Goal: Task Accomplishment & Management: Complete application form

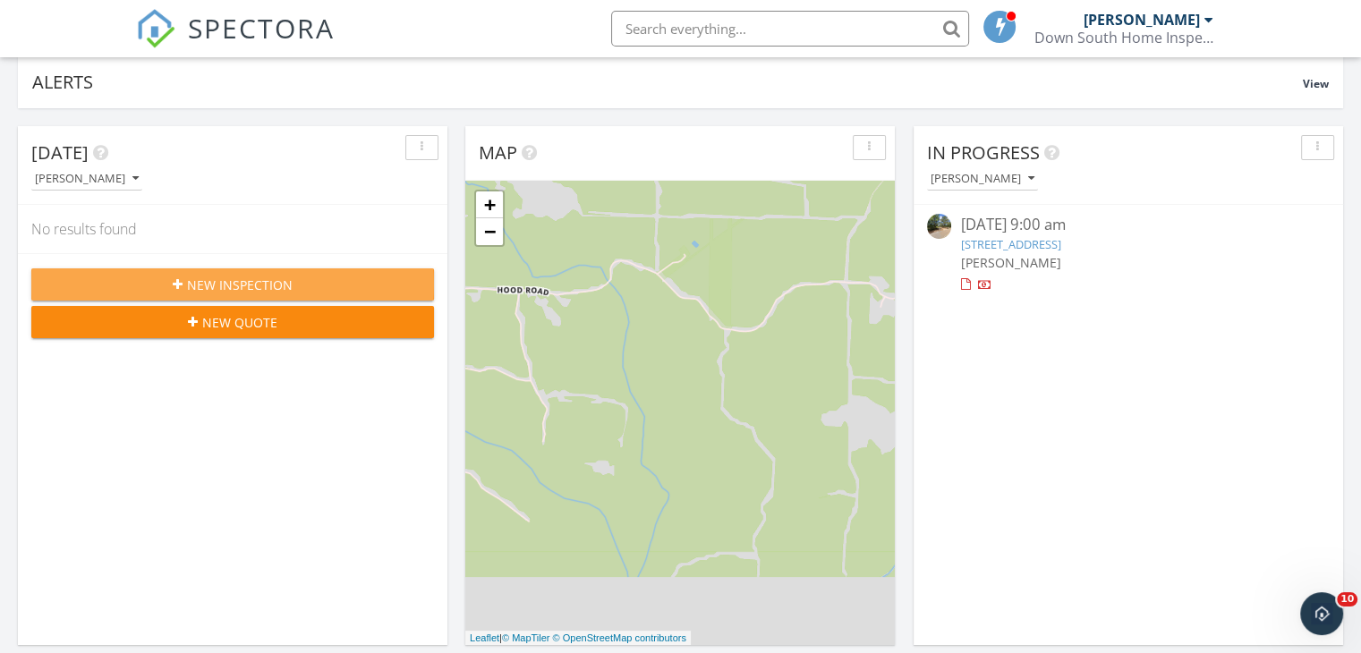
click at [290, 289] on span "New Inspection" at bounding box center [240, 285] width 106 height 19
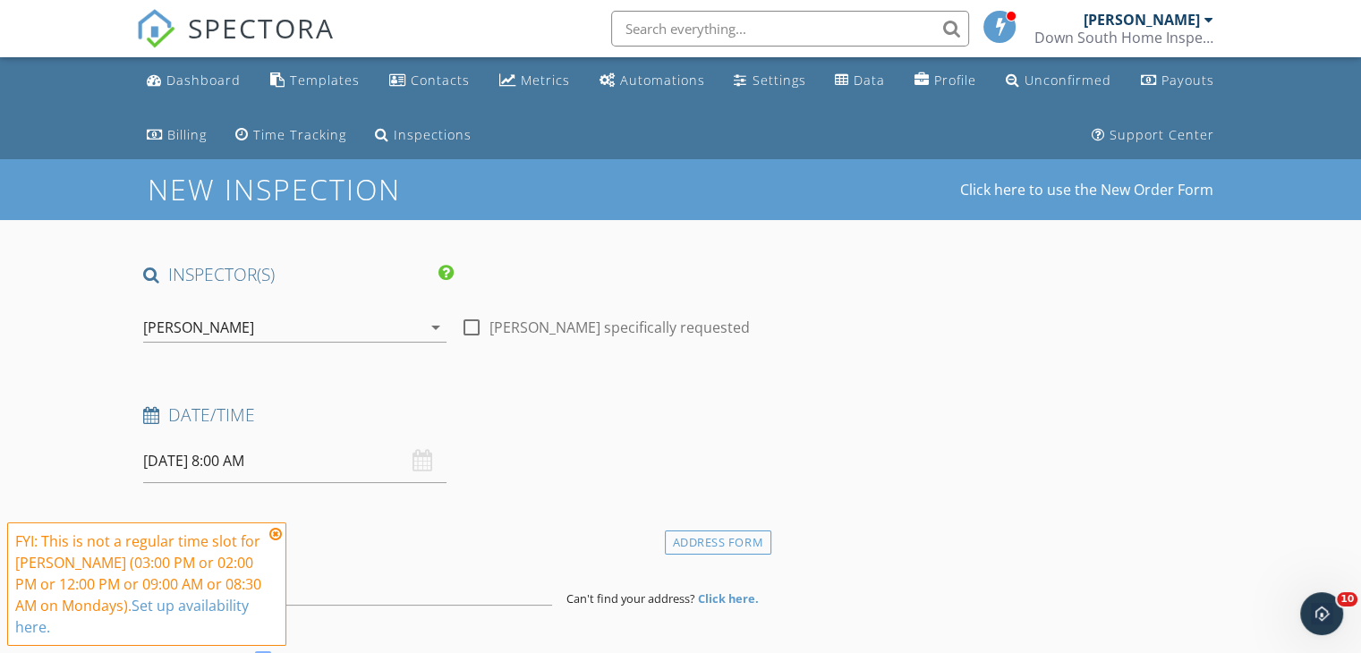
click at [278, 531] on icon at bounding box center [275, 534] width 13 height 14
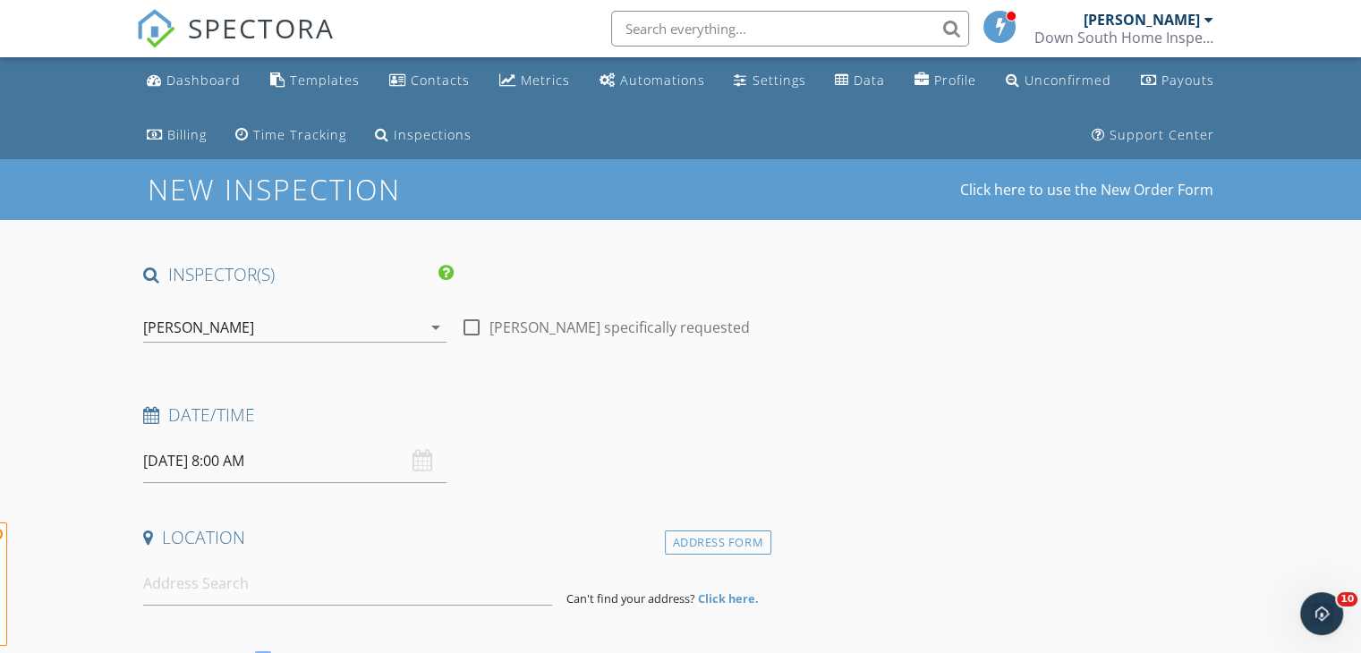
click at [338, 471] on input "[DATE] 8:00 AM" at bounding box center [294, 461] width 303 height 44
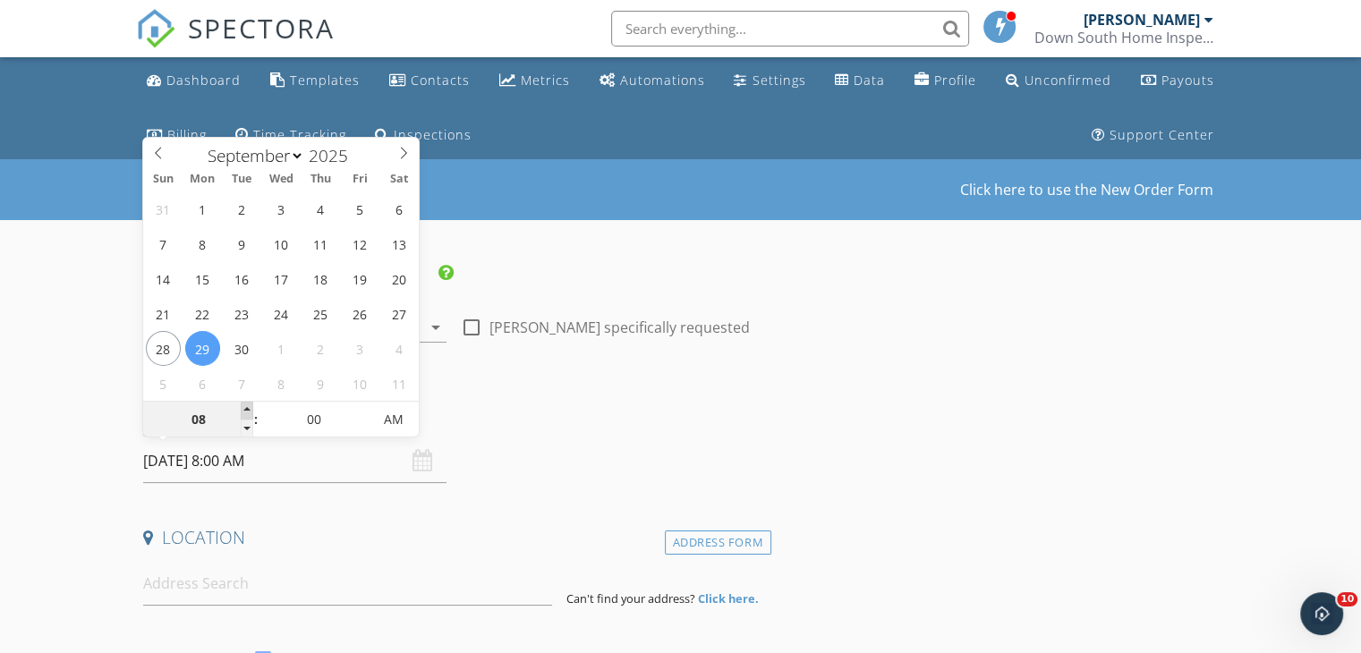
type input "09"
type input "[DATE] 9:00 AM"
click at [245, 416] on span at bounding box center [247, 411] width 13 height 18
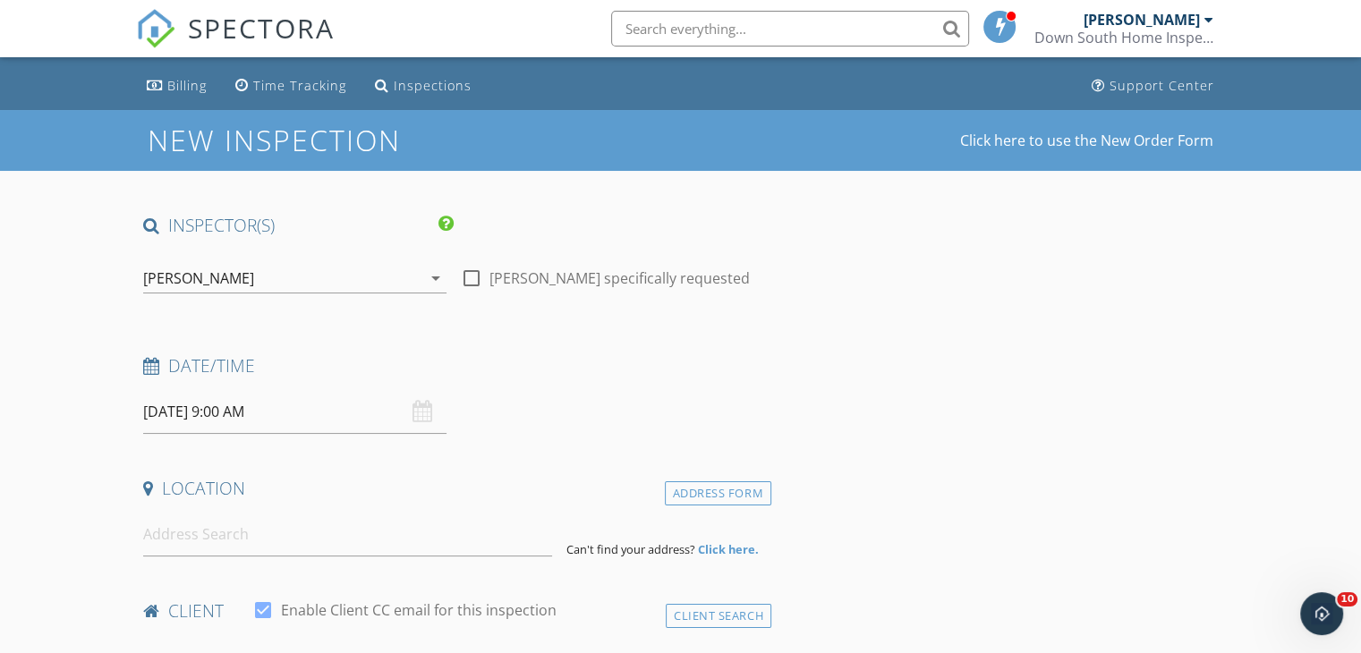
scroll to position [89, 0]
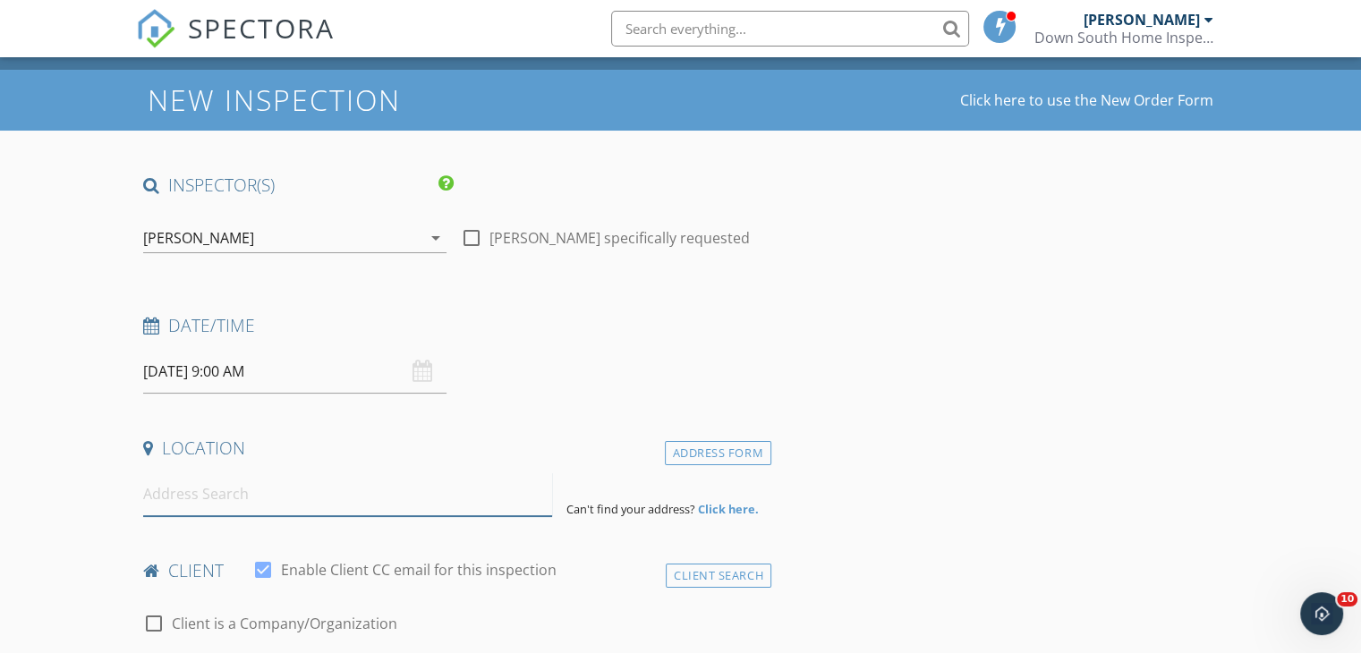
click at [304, 514] on input at bounding box center [347, 495] width 409 height 44
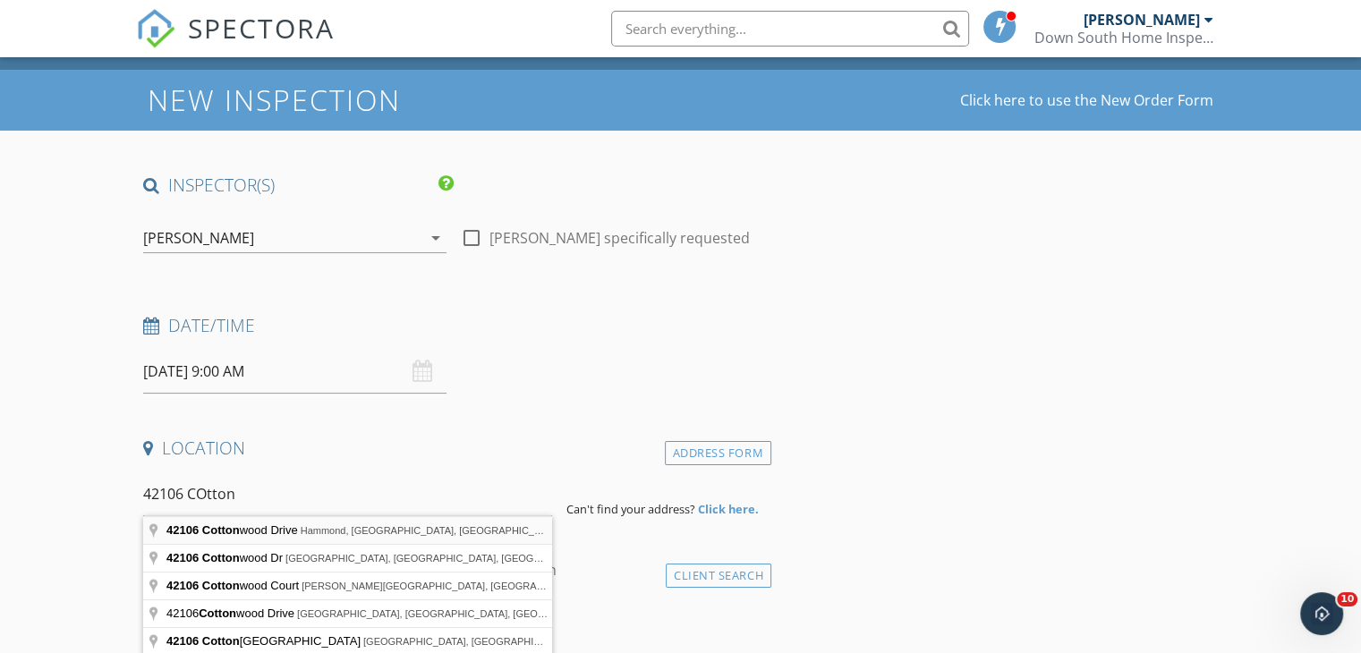
type input "[STREET_ADDRESS]"
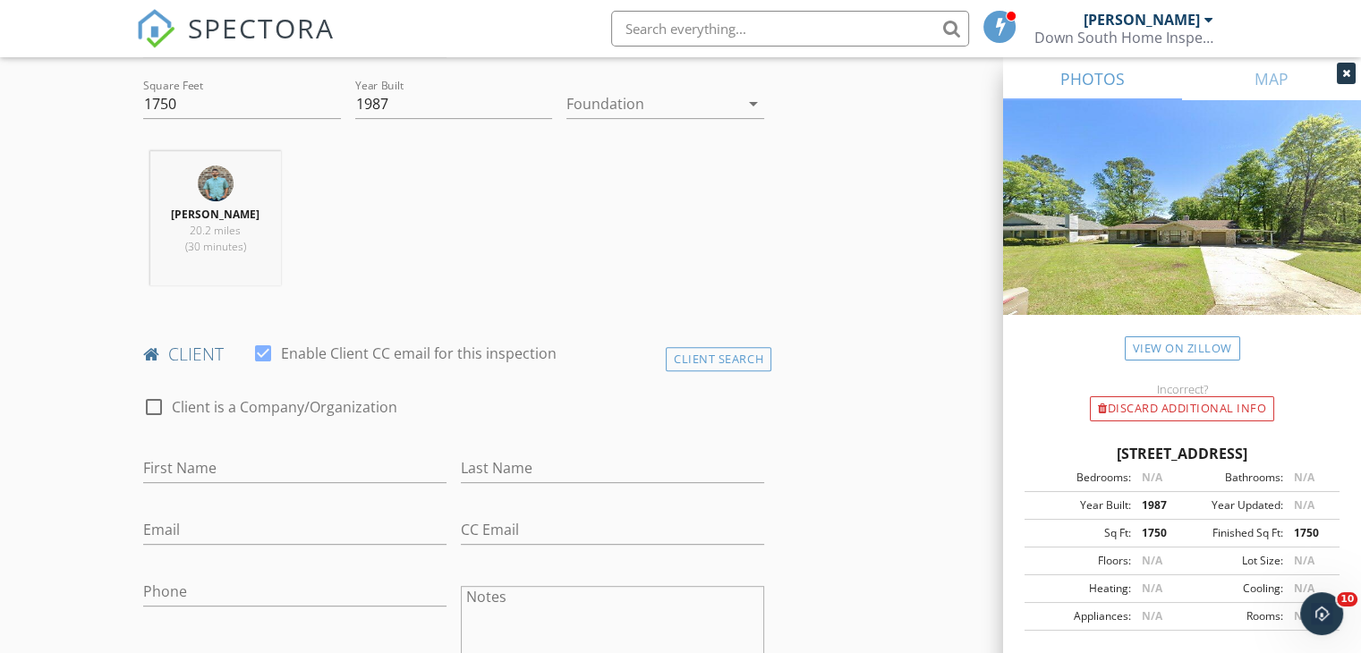
scroll to position [716, 0]
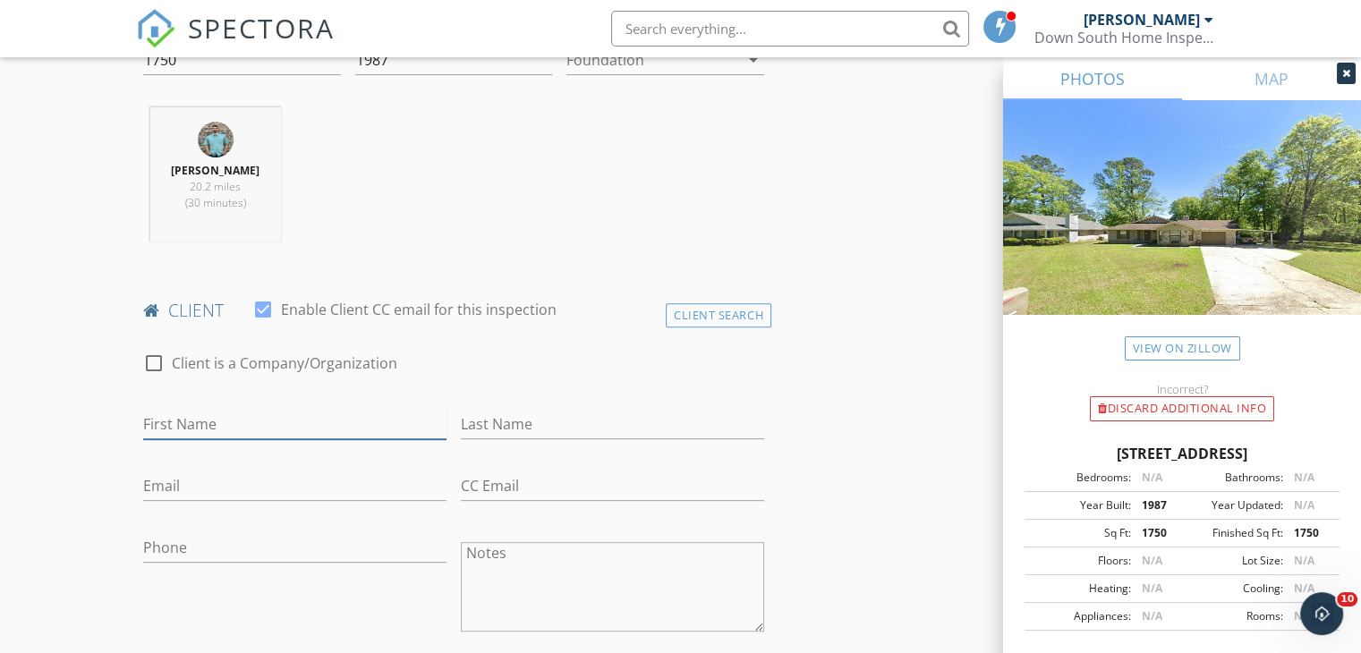
click at [304, 427] on input "First Name" at bounding box center [294, 425] width 303 height 30
type input "[PERSON_NAME]"
type input "Land"
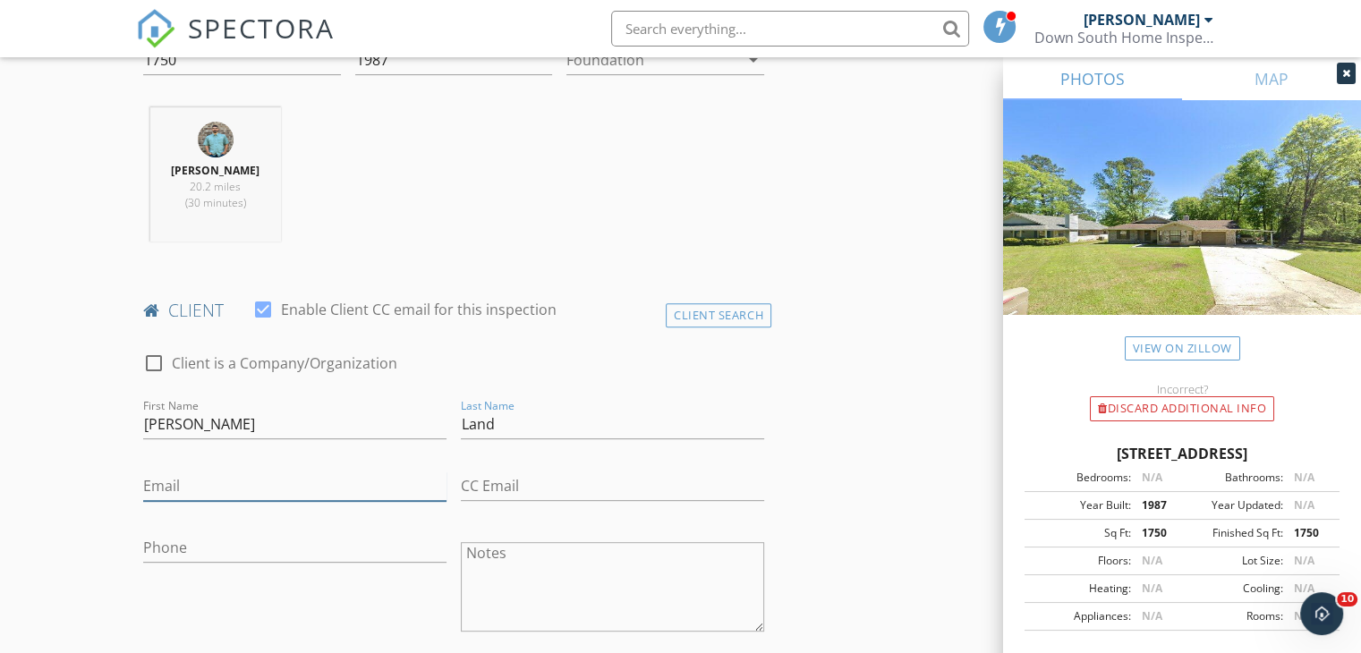
click at [319, 472] on input "Email" at bounding box center [294, 487] width 303 height 30
type input "[EMAIL_ADDRESS][DOMAIN_NAME]"
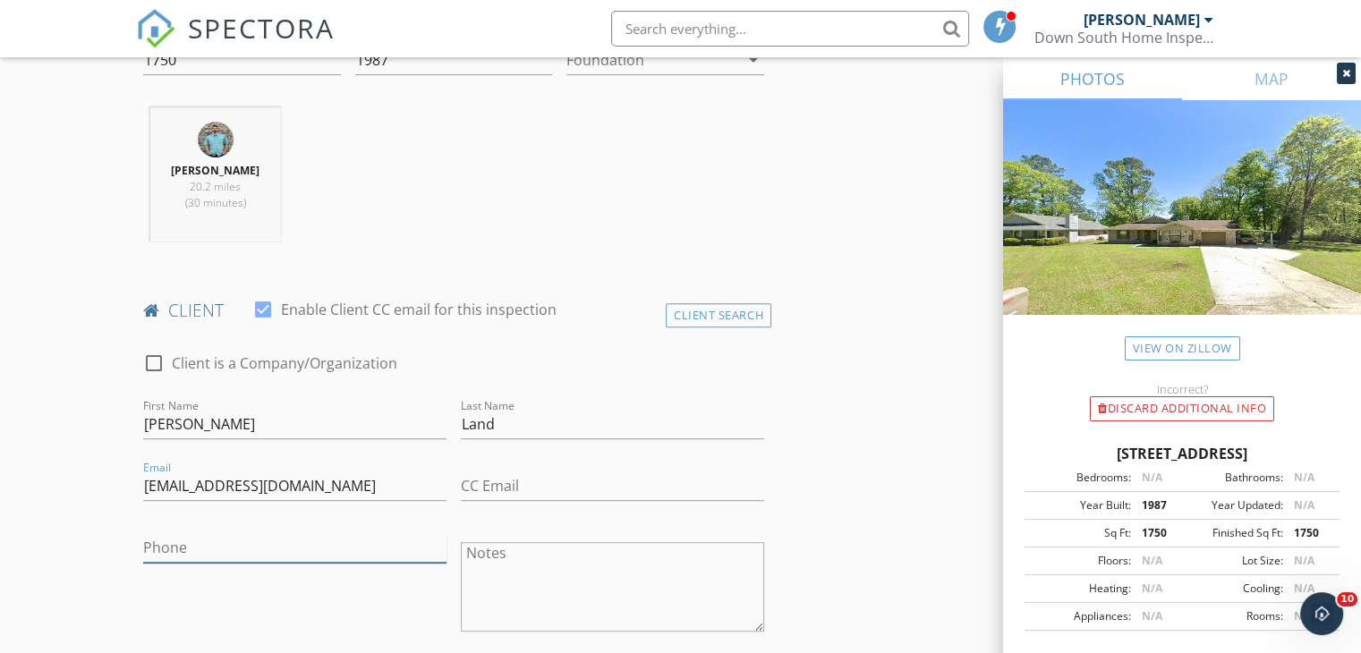
click at [218, 552] on input "Phone" at bounding box center [294, 548] width 303 height 30
type input "[PHONE_NUMBER]"
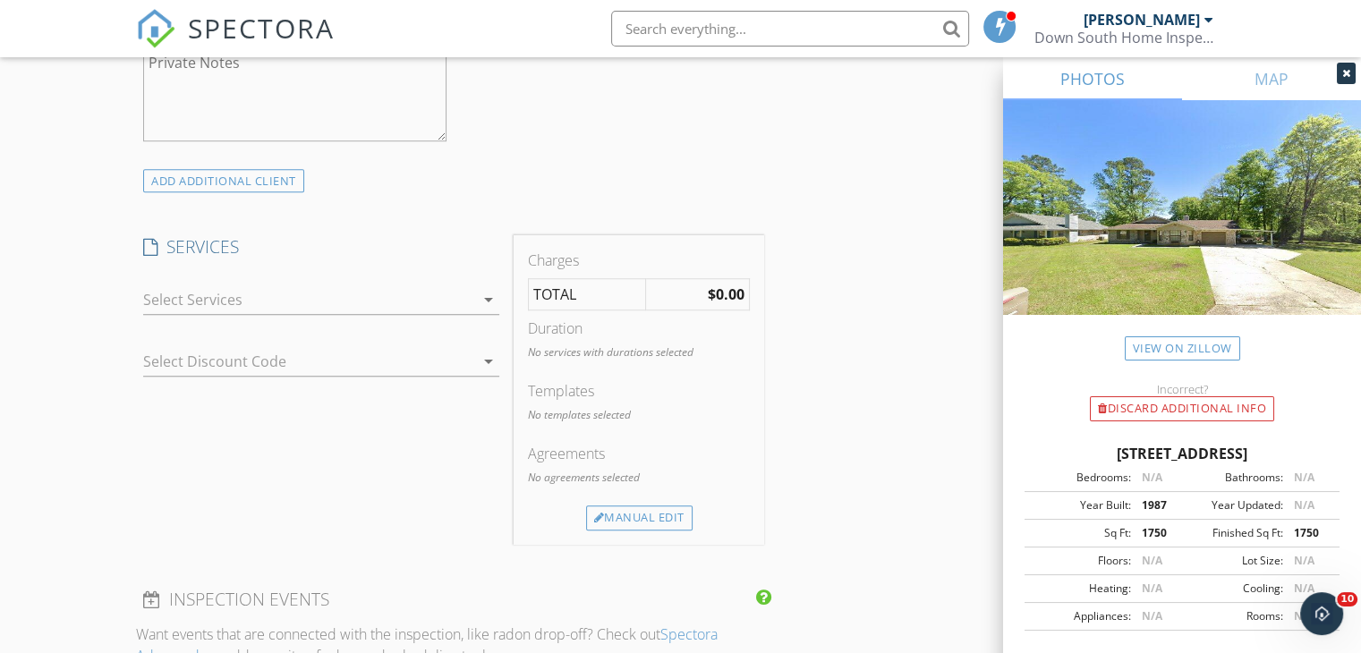
scroll to position [1253, 0]
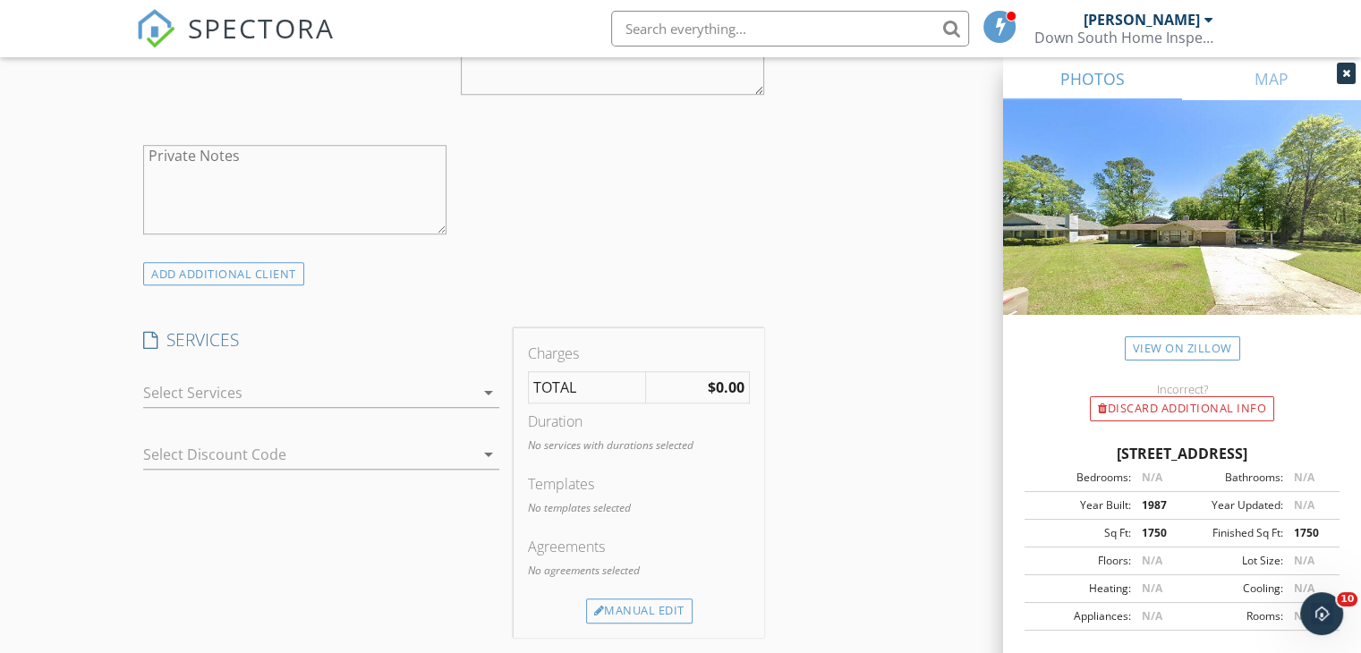
click at [266, 386] on div at bounding box center [308, 393] width 331 height 29
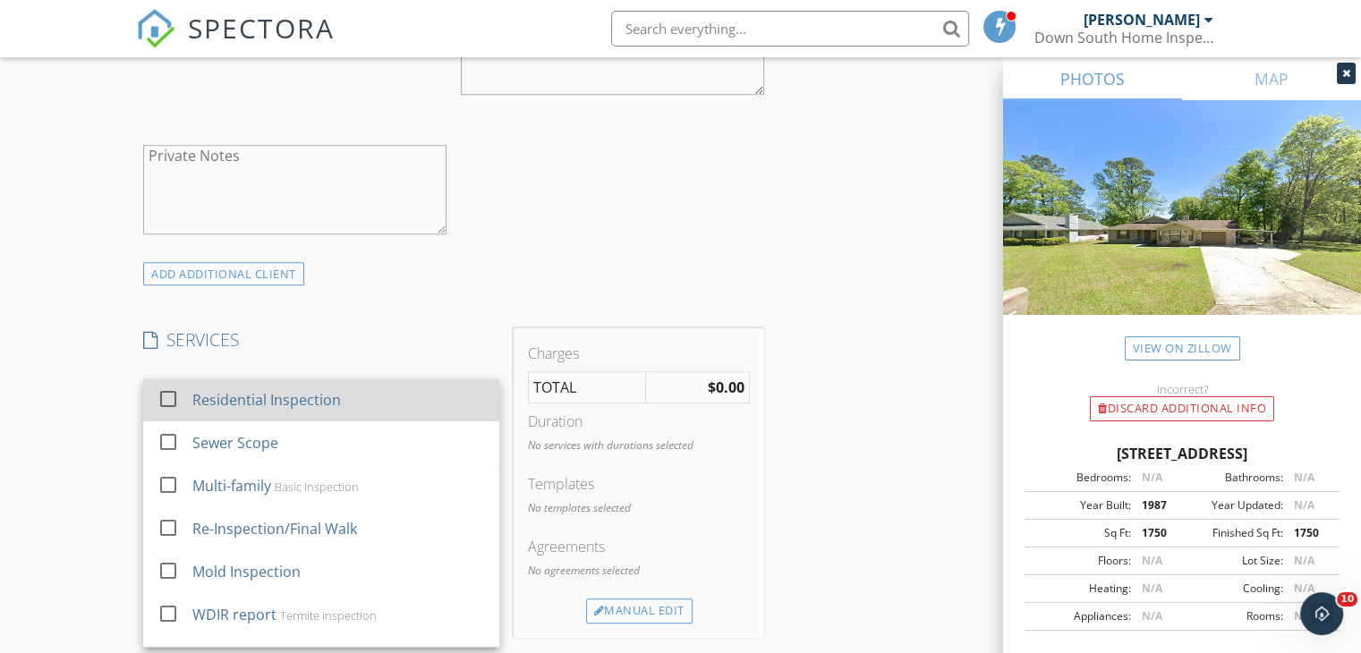
click at [218, 413] on div "Residential Inspection" at bounding box center [339, 400] width 294 height 36
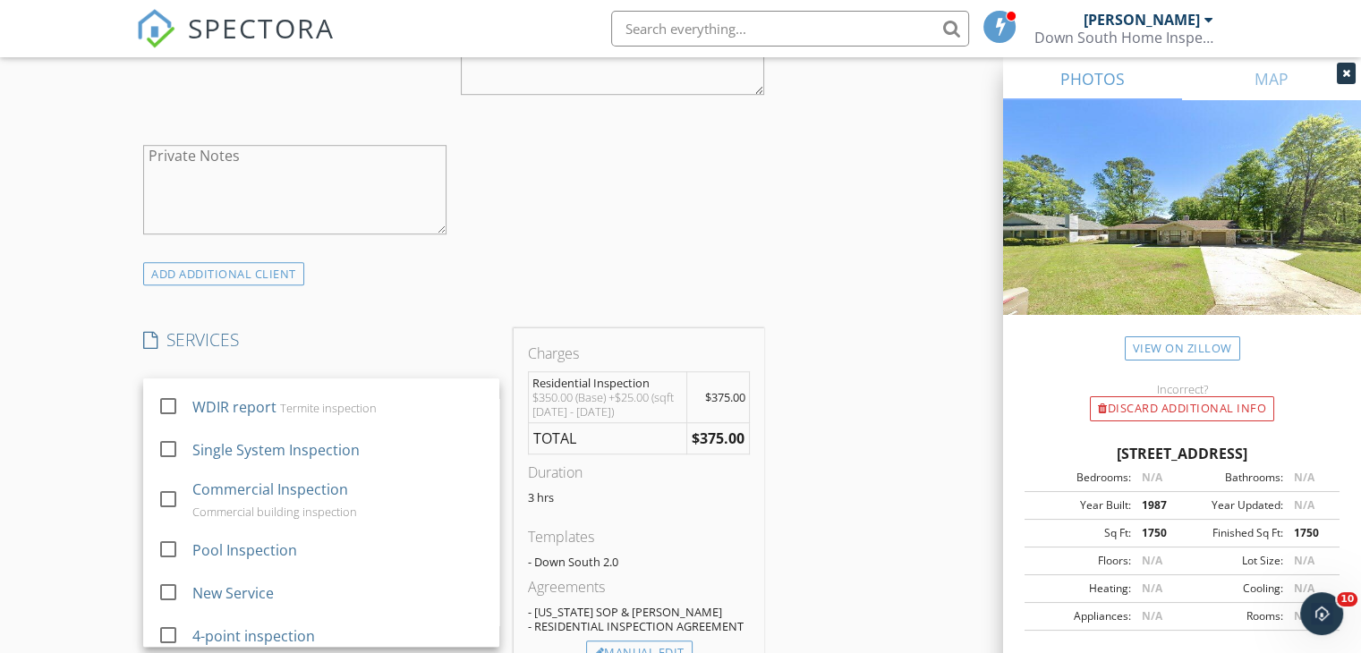
scroll to position [261, 0]
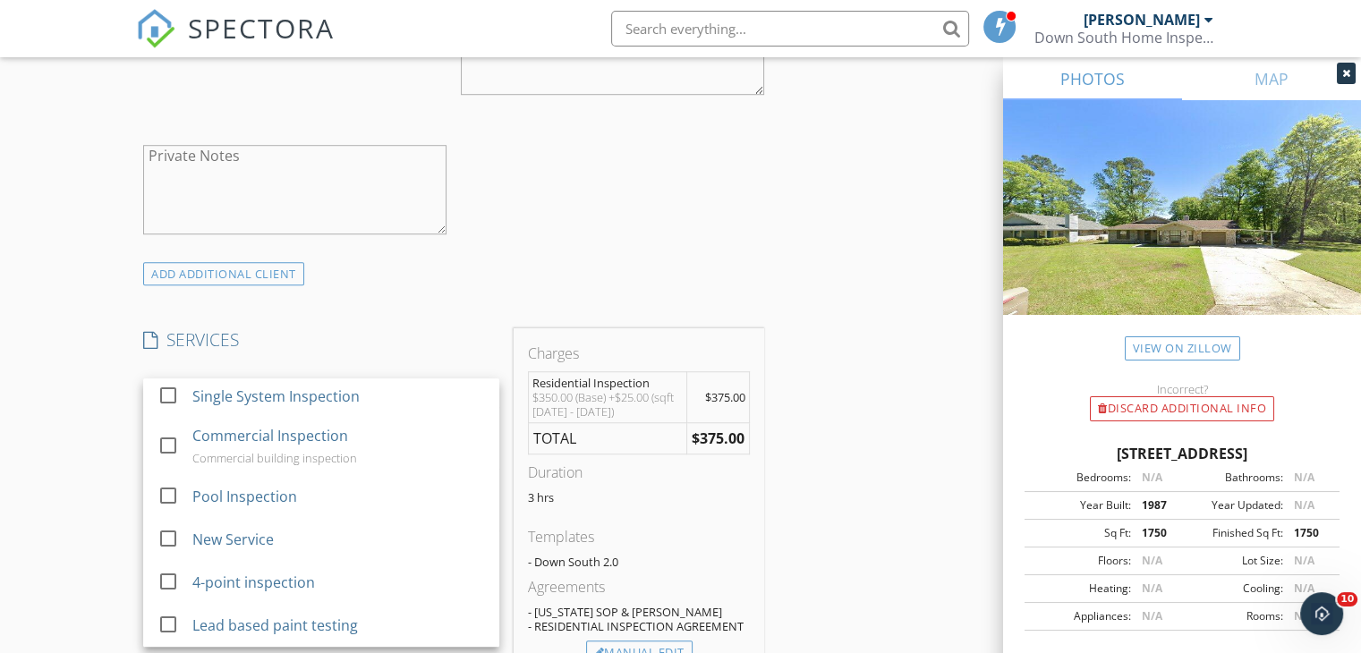
click at [744, 373] on td "$375.00" at bounding box center [718, 397] width 63 height 51
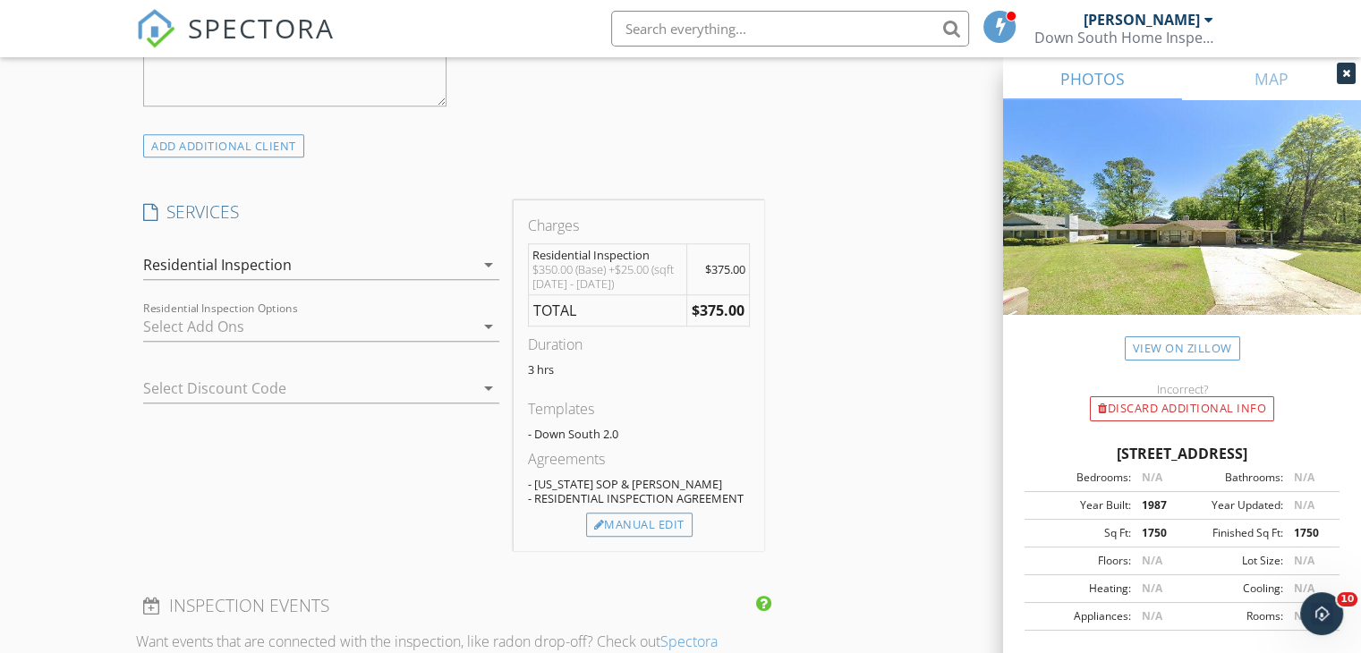
scroll to position [1432, 0]
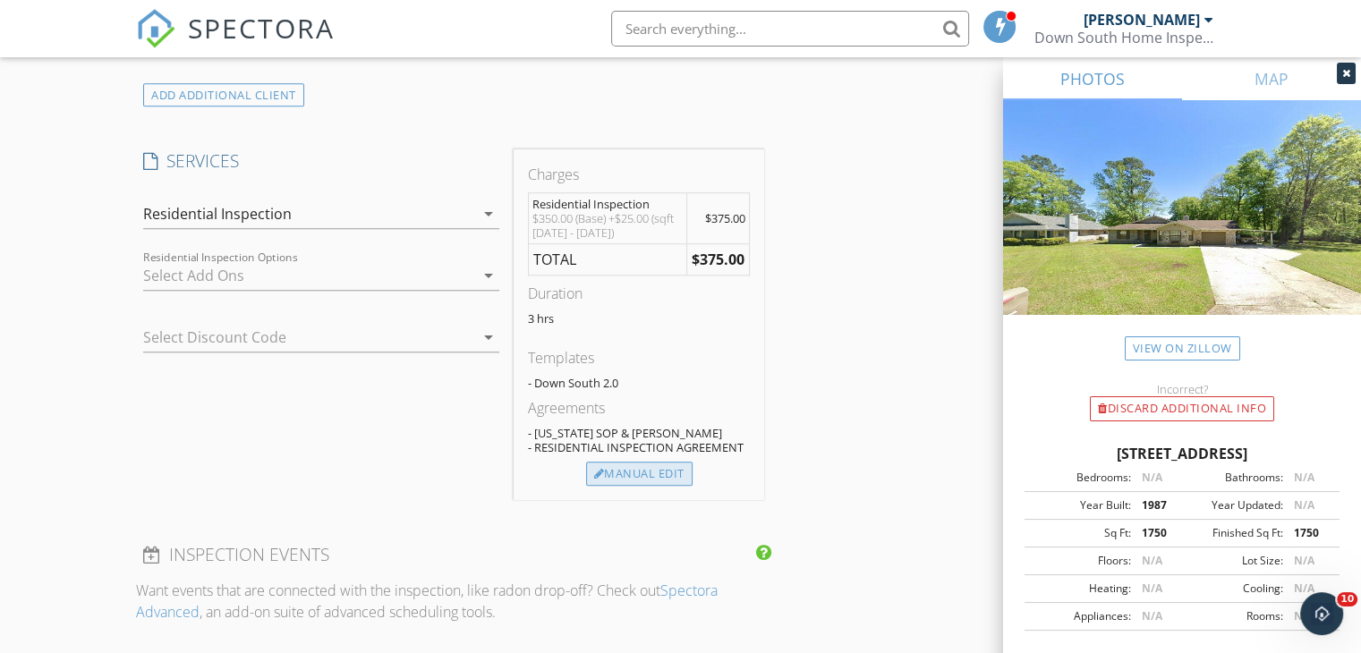
click at [652, 463] on div "Manual Edit" at bounding box center [639, 474] width 106 height 25
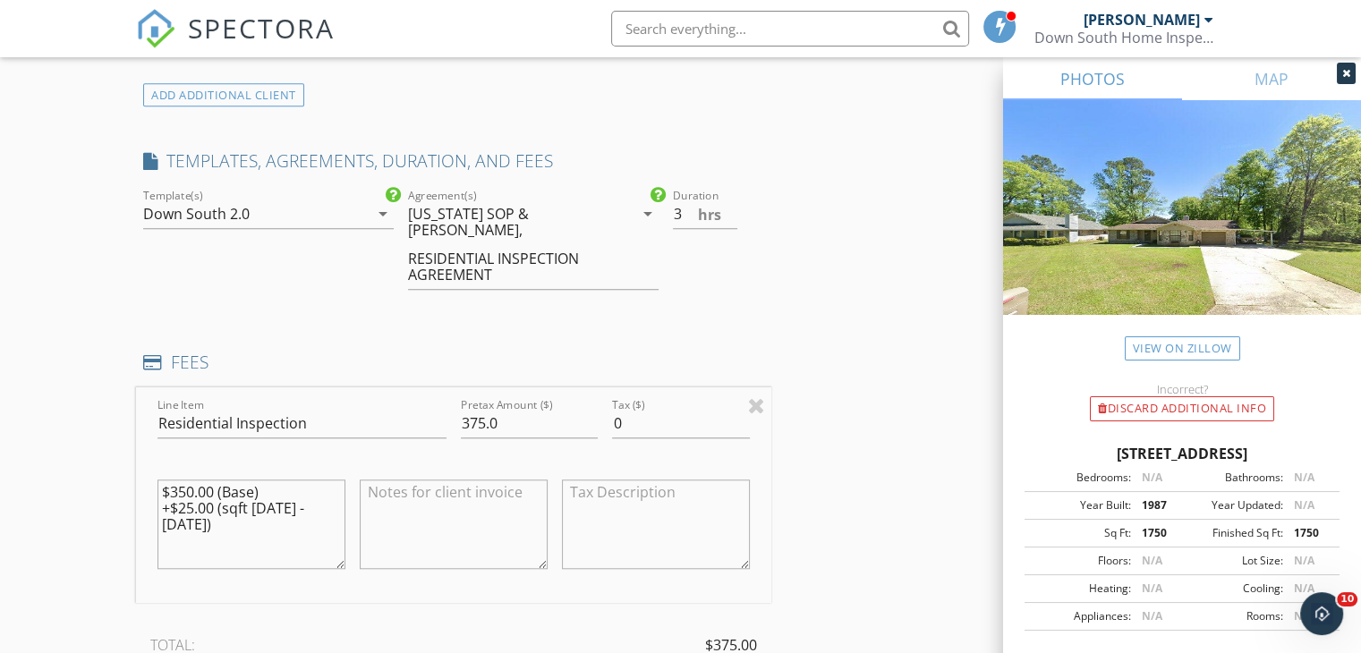
drag, startPoint x: 339, startPoint y: 498, endPoint x: 135, endPoint y: 471, distance: 205.9
click at [135, 471] on div "New Inspection Click here to use the New Order Form INSPECTOR(S) check_box [PER…" at bounding box center [680, 395] width 1361 height 3336
drag, startPoint x: 511, startPoint y: 404, endPoint x: 439, endPoint y: 402, distance: 71.6
click at [440, 403] on div "Line Item Residential Inspection Pretax Amount ($) 375.0 Tax ($) 0" at bounding box center [453, 495] width 635 height 216
type input "385.00"
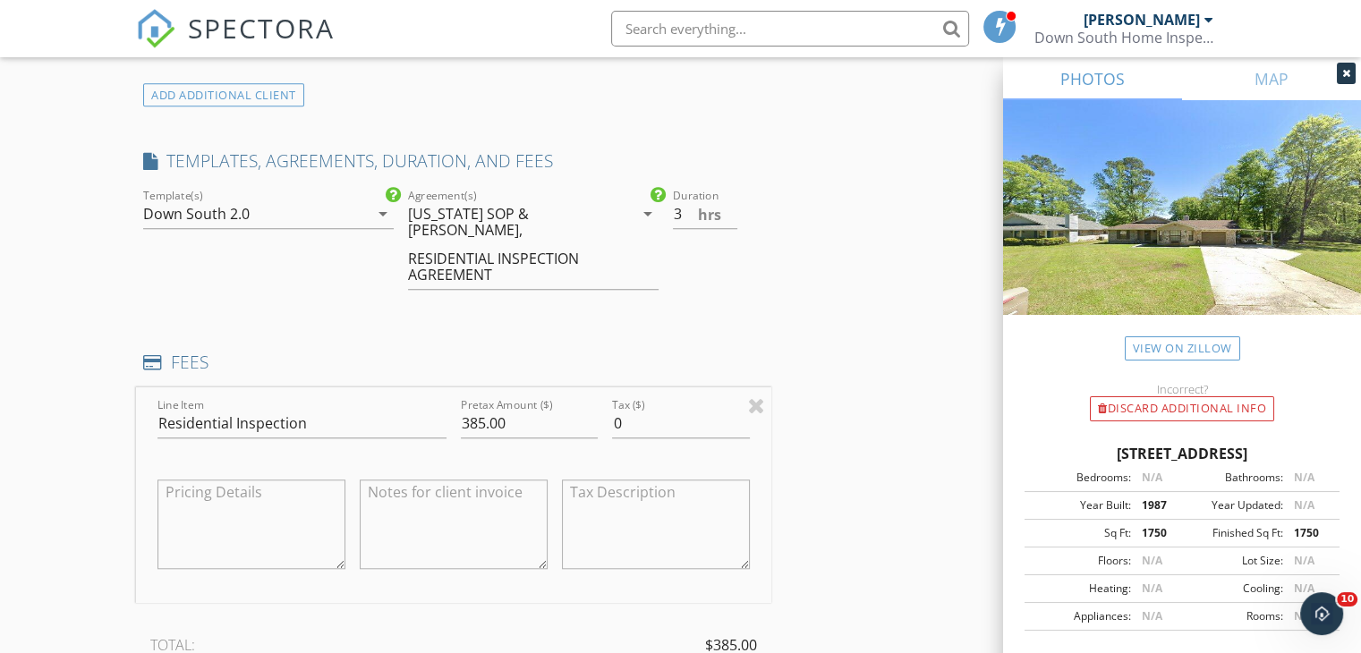
click at [885, 365] on div "INSPECTOR(S) check_box [PERSON_NAME] PRIMARY [PERSON_NAME] arrow_drop_down chec…" at bounding box center [680, 426] width 1089 height 3190
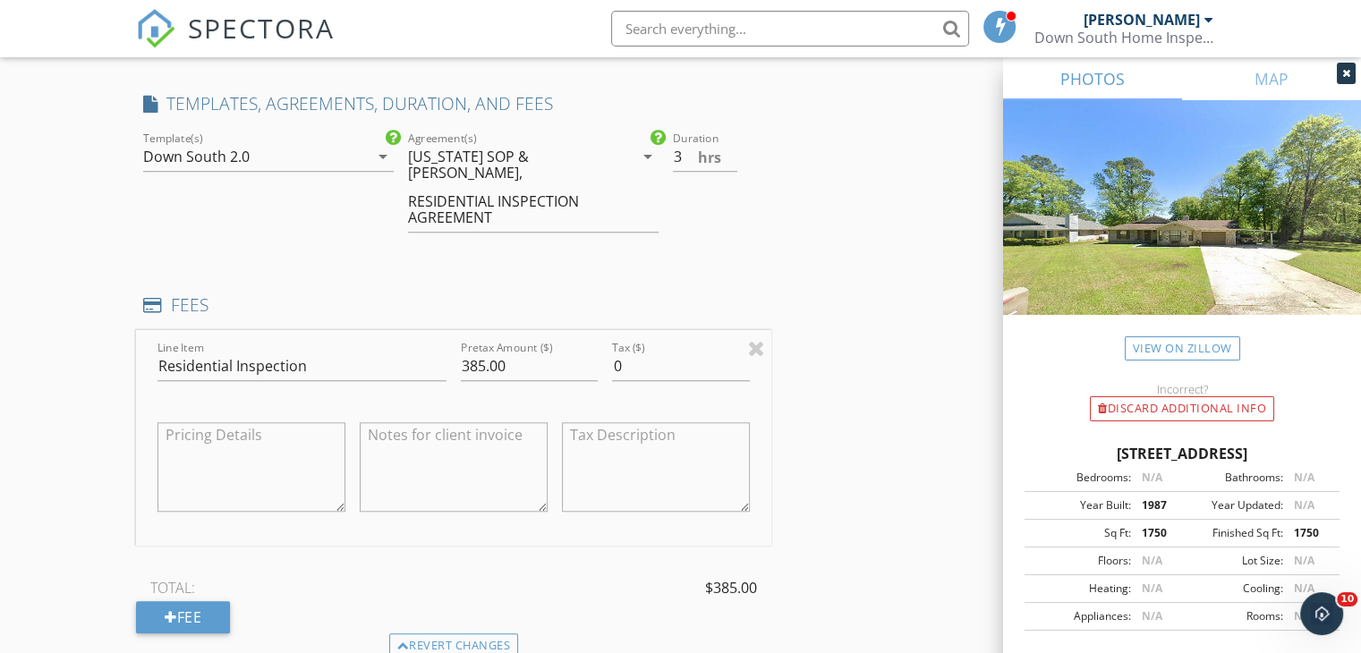
scroll to position [1521, 0]
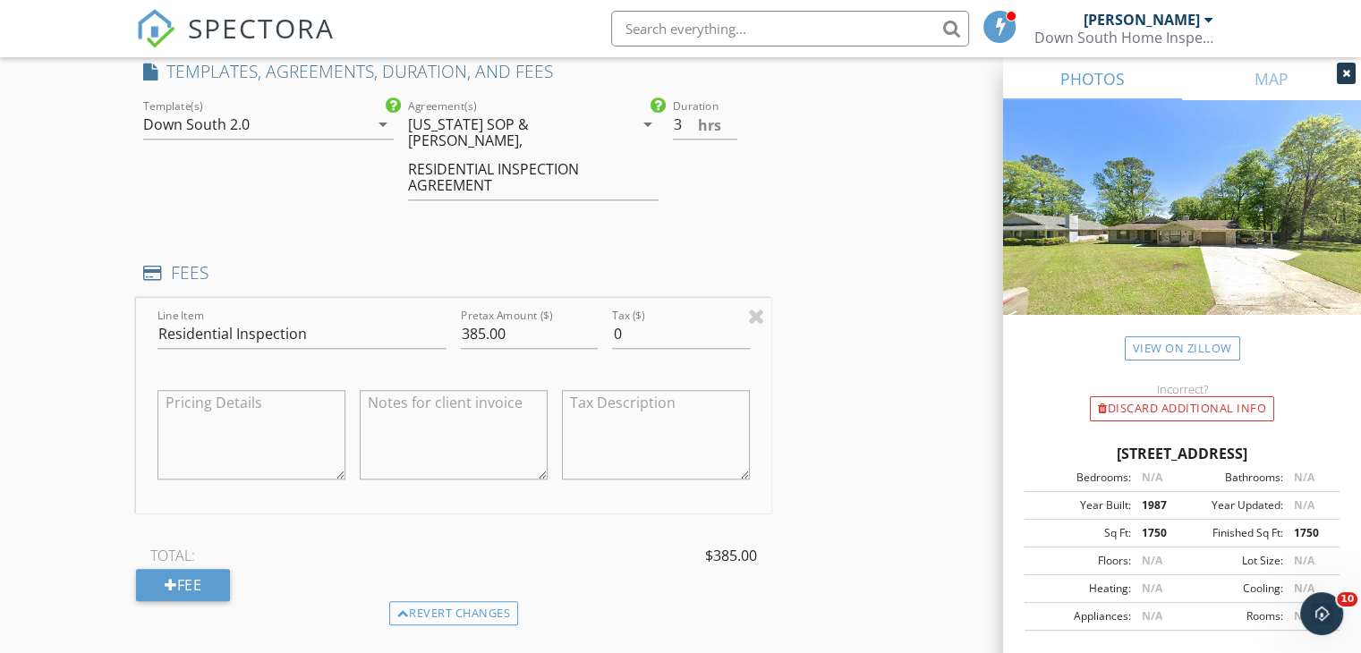
click at [1341, 76] on div at bounding box center [1346, 73] width 19 height 21
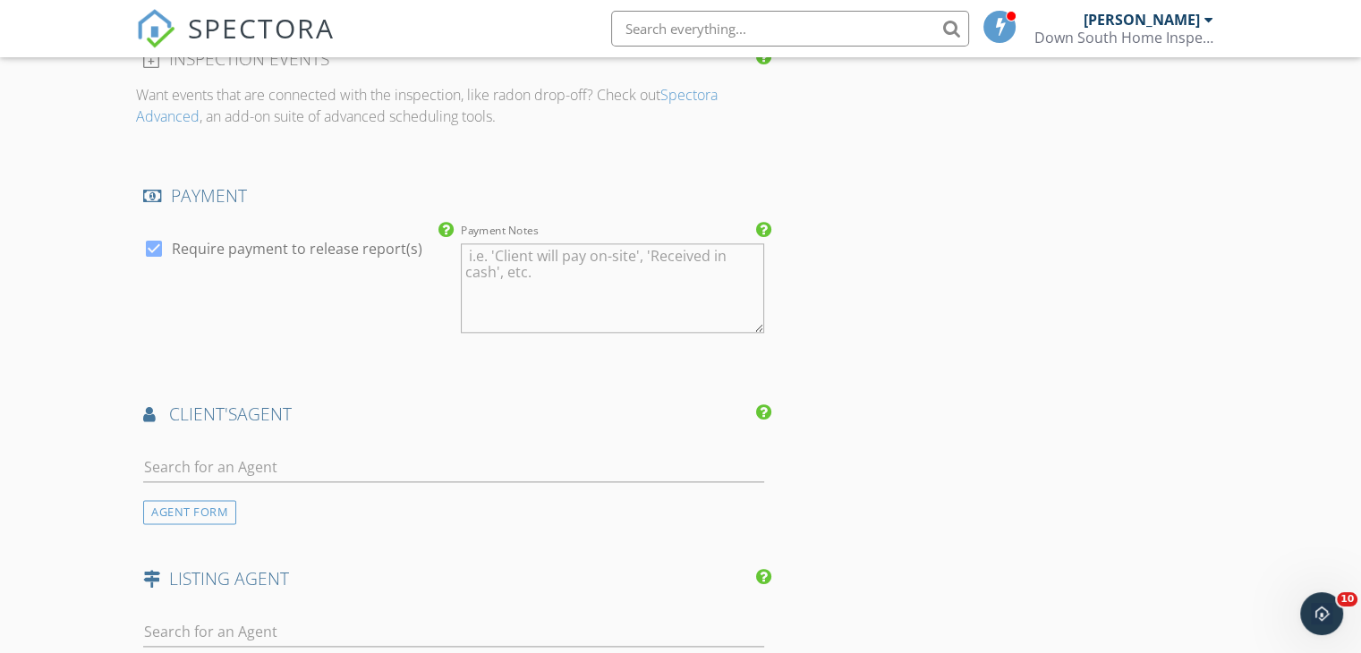
scroll to position [2148, 0]
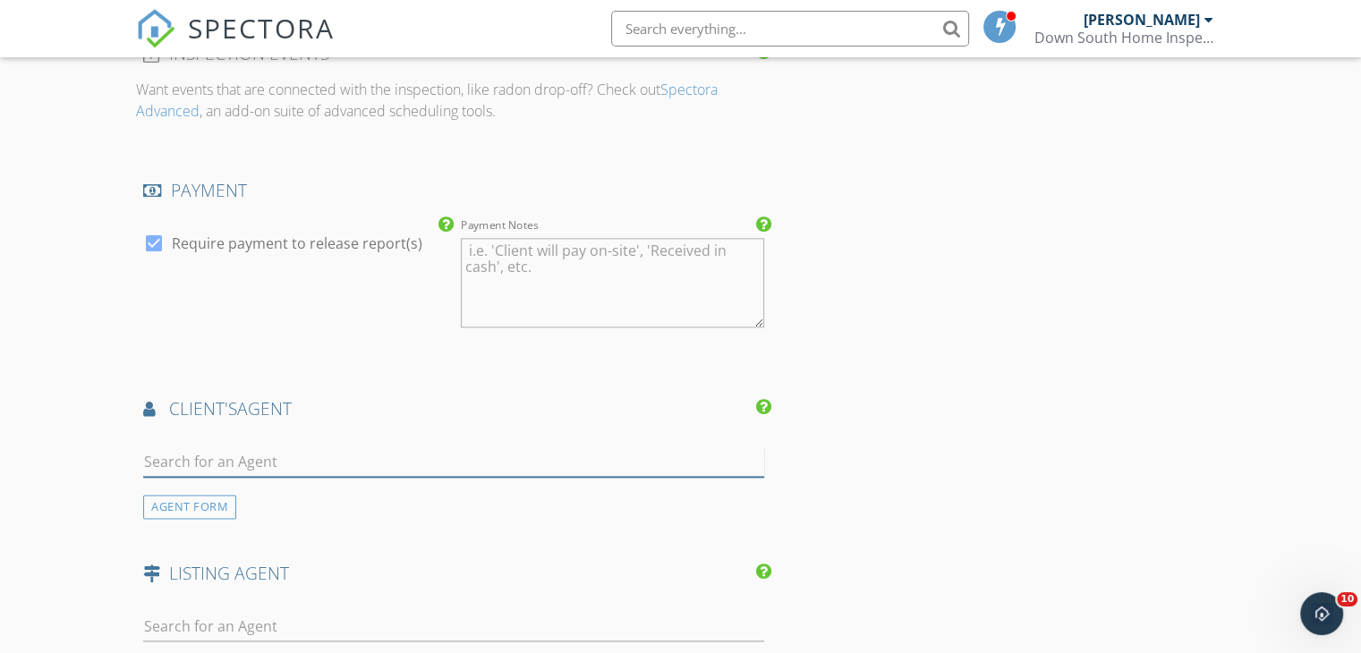
click at [208, 447] on input "text" at bounding box center [453, 462] width 621 height 30
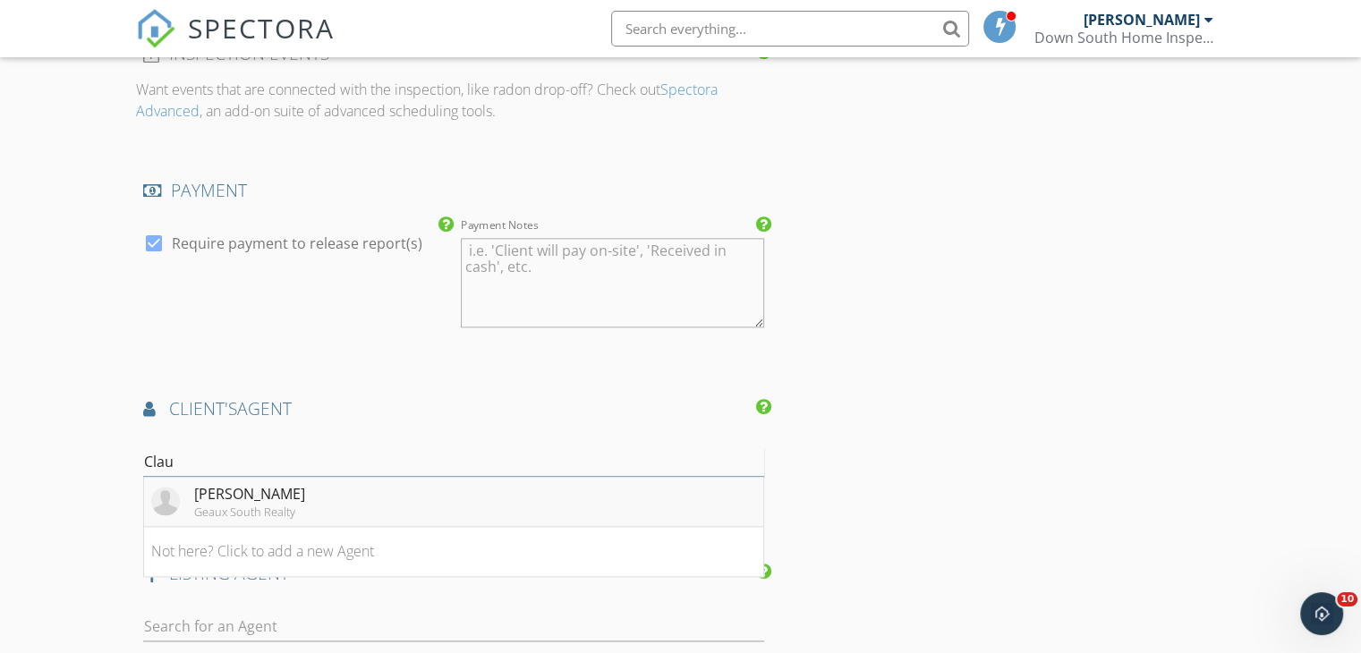
type input "Clau"
click at [199, 483] on div "[PERSON_NAME]" at bounding box center [249, 493] width 111 height 21
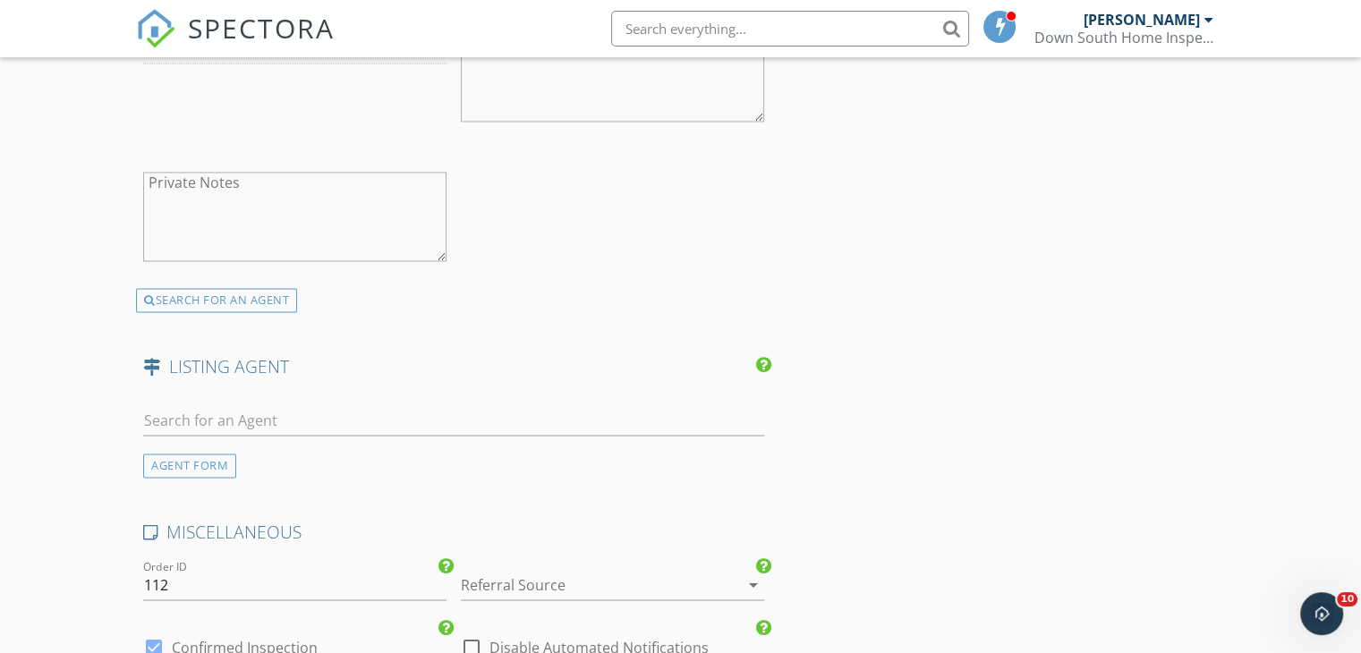
scroll to position [2953, 0]
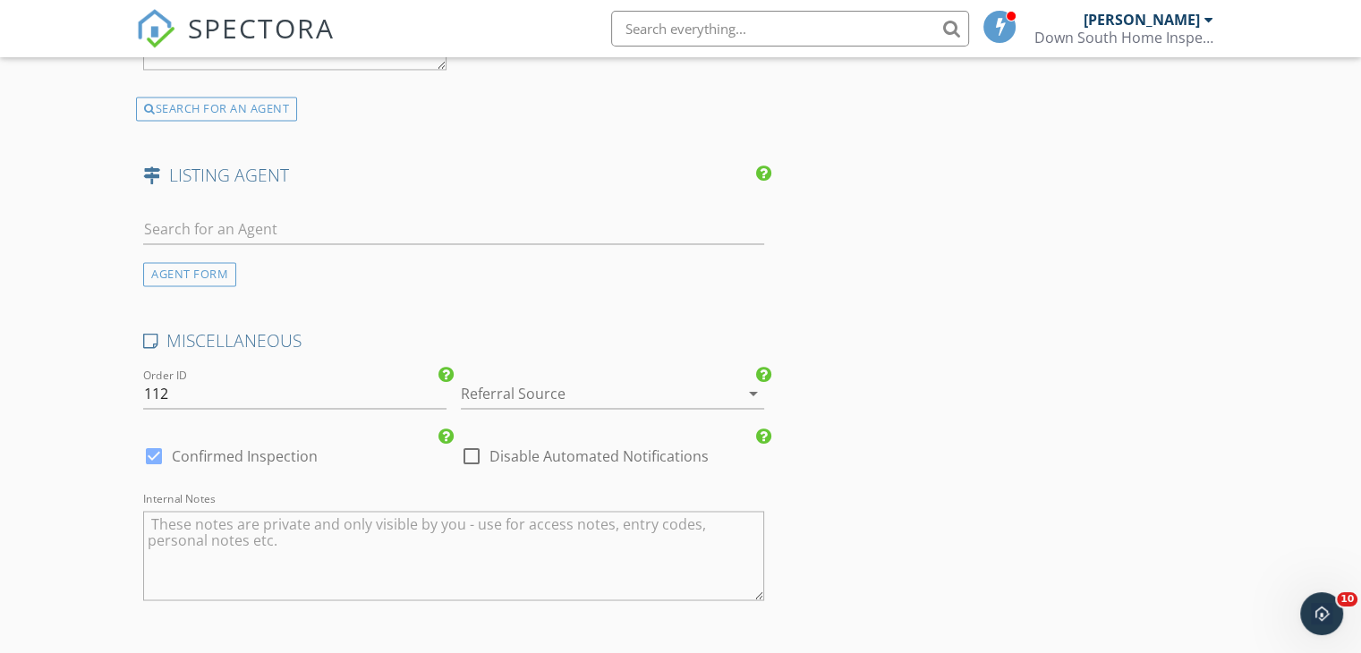
click at [591, 379] on div at bounding box center [587, 393] width 253 height 29
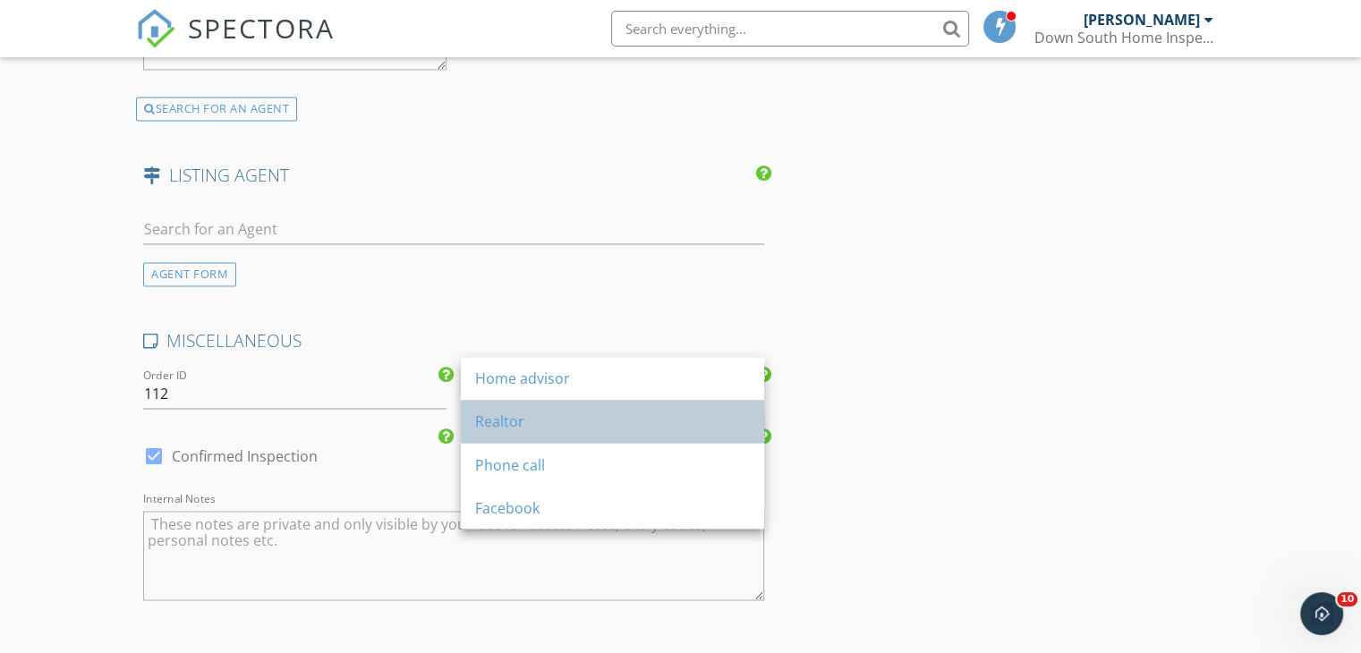
click at [533, 420] on div "Realtor" at bounding box center [612, 421] width 275 height 21
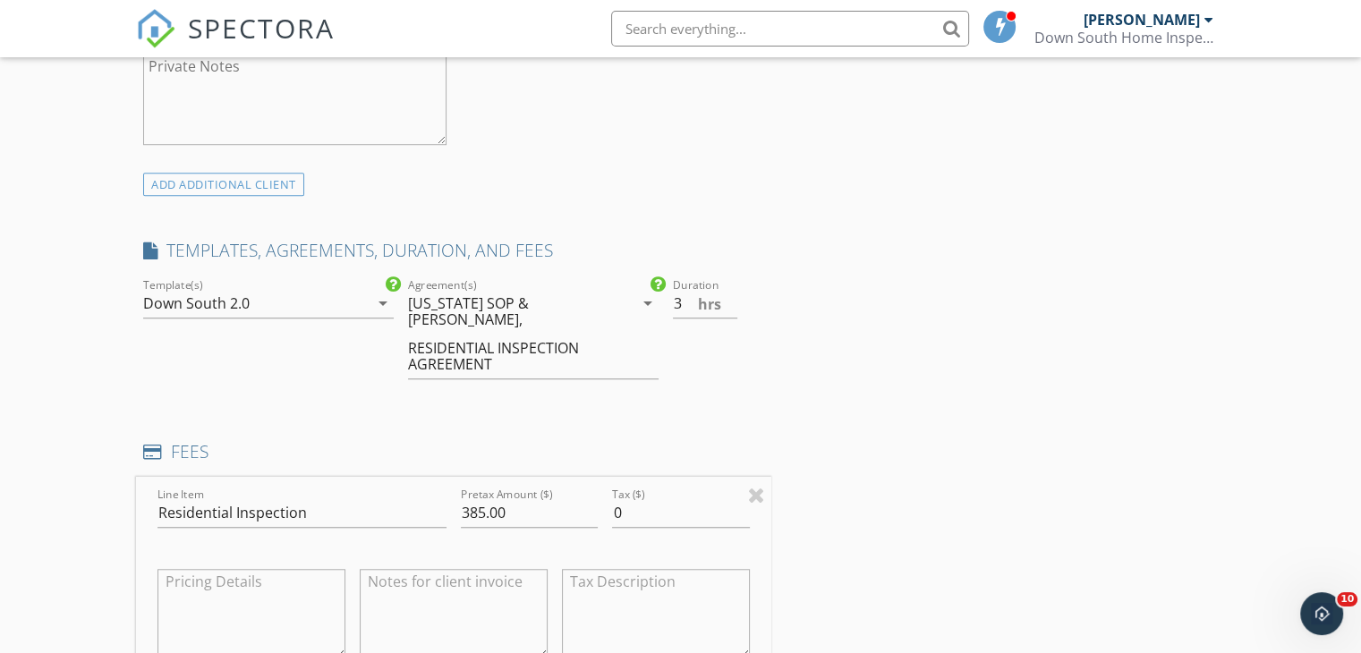
scroll to position [3228, 0]
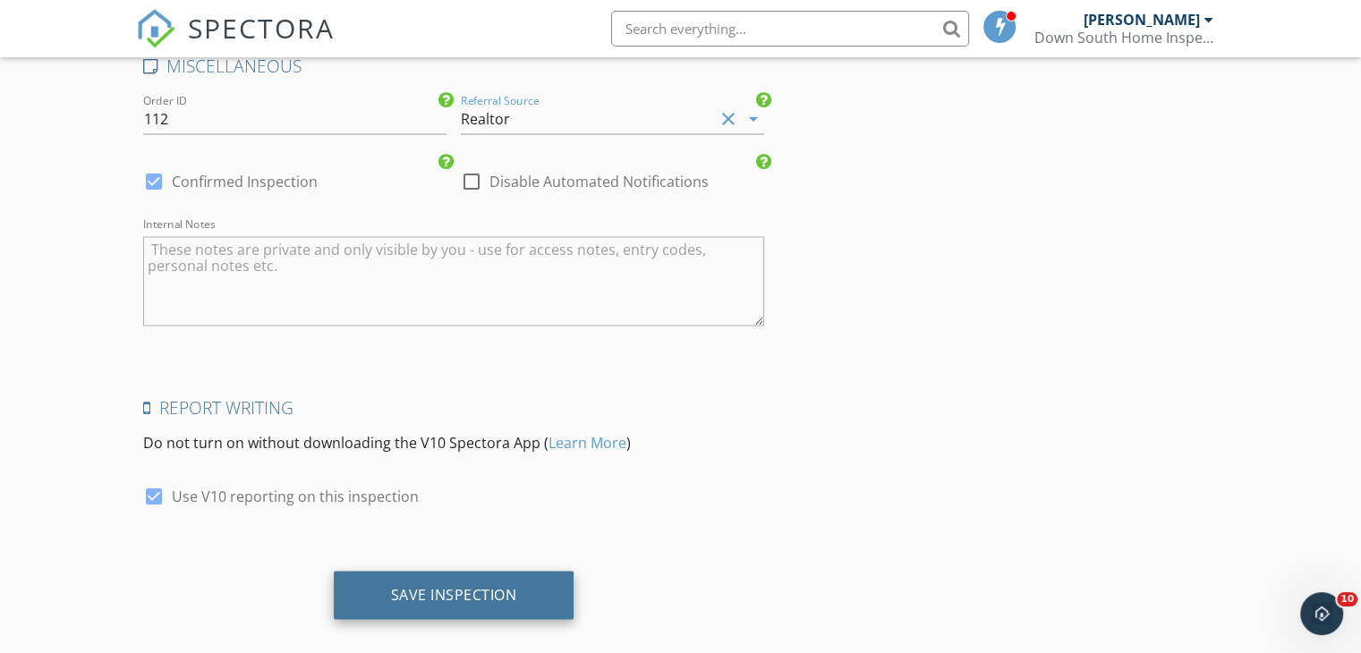
click at [430, 571] on div "Save Inspection" at bounding box center [454, 595] width 241 height 48
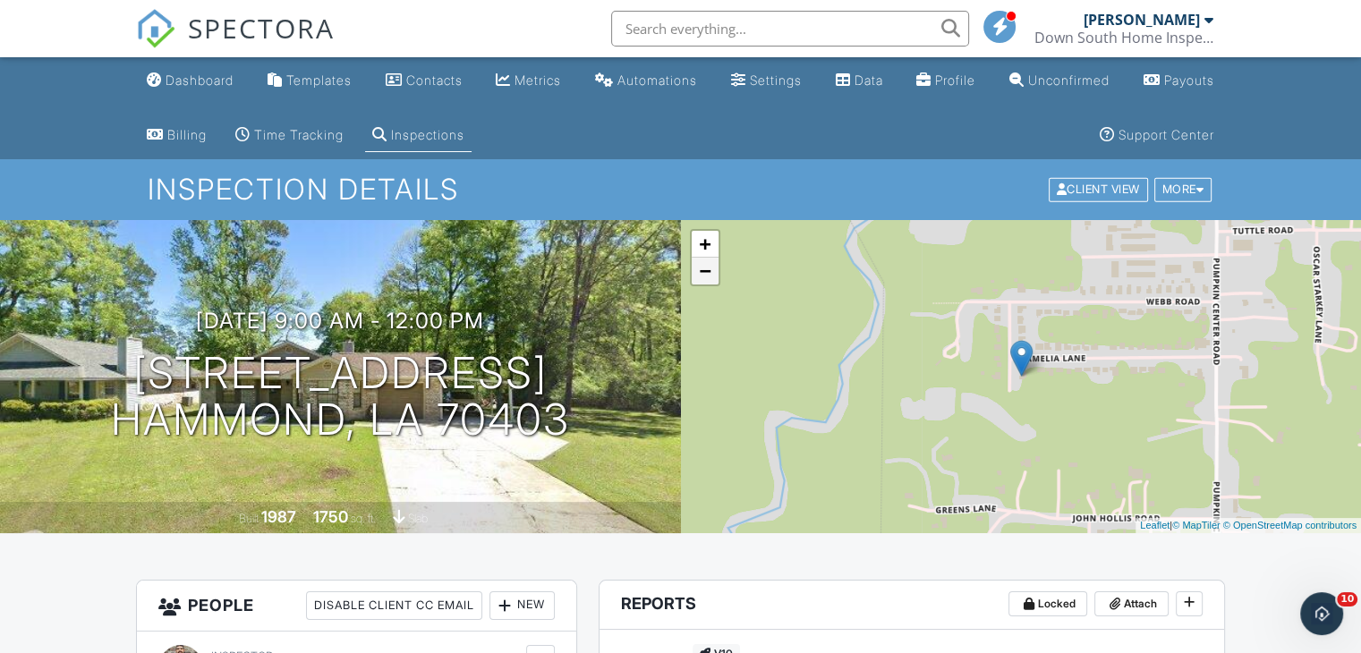
click at [705, 272] on link "−" at bounding box center [705, 271] width 27 height 27
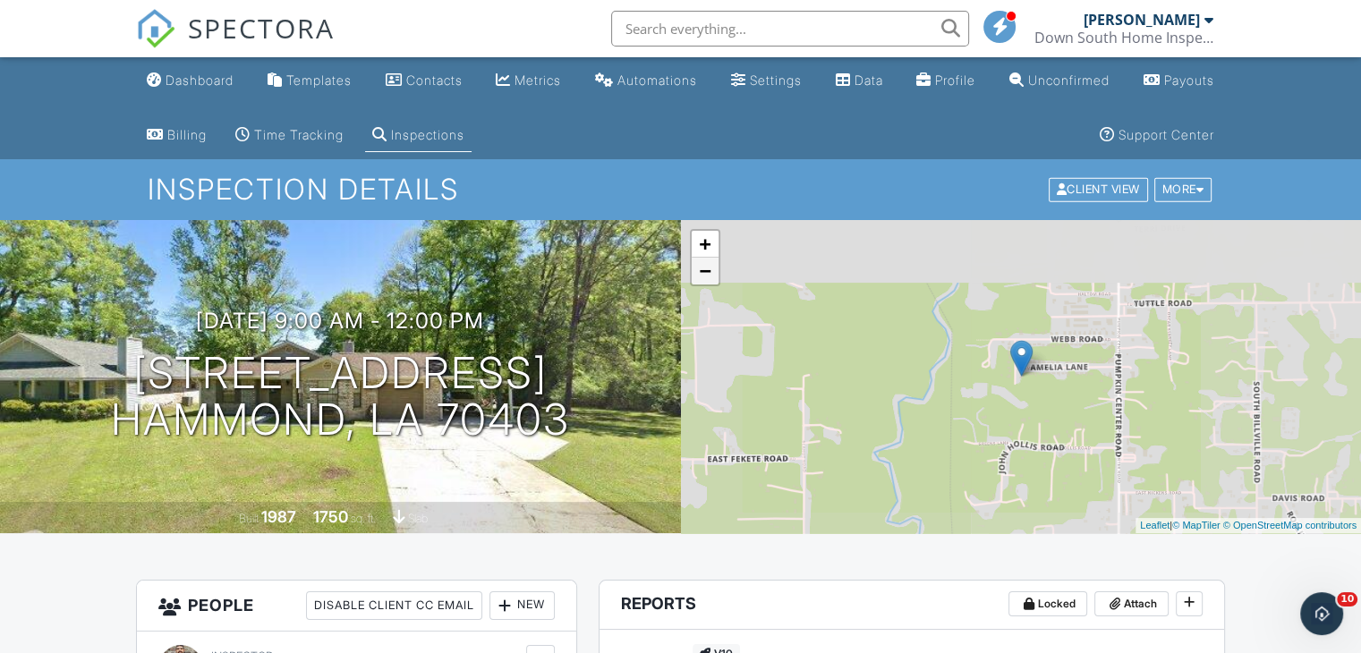
click at [705, 272] on link "−" at bounding box center [705, 271] width 27 height 27
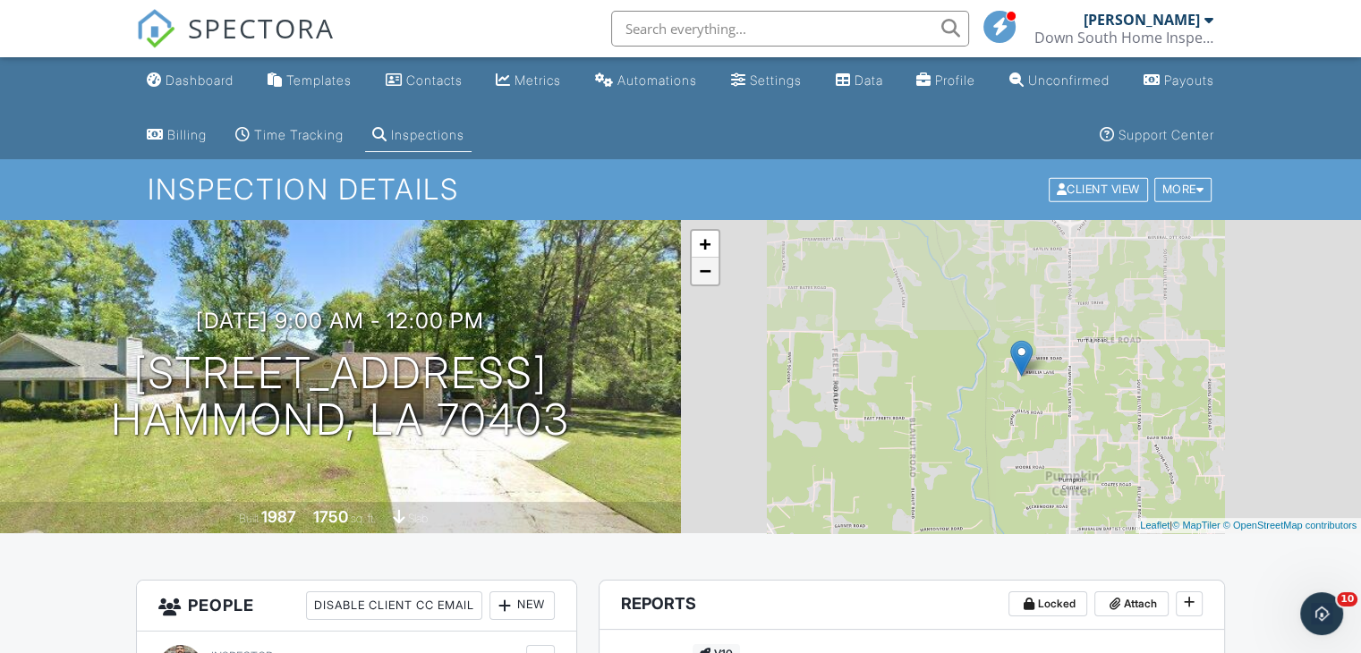
click at [705, 272] on link "−" at bounding box center [705, 271] width 27 height 27
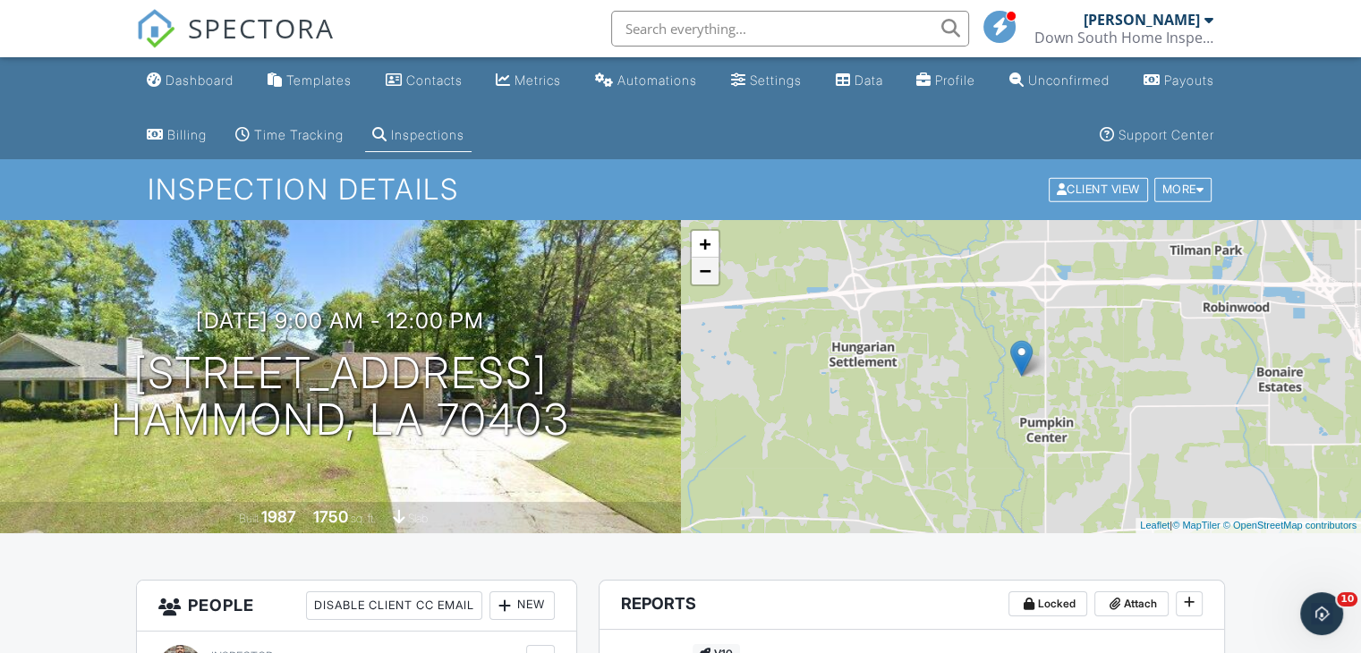
click at [705, 272] on link "−" at bounding box center [705, 271] width 27 height 27
